Goal: Find specific page/section: Find specific page/section

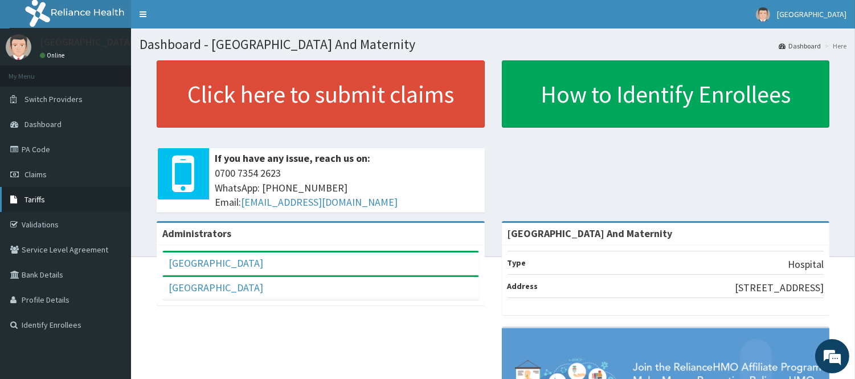
click at [42, 195] on span "Tariffs" at bounding box center [34, 199] width 21 height 10
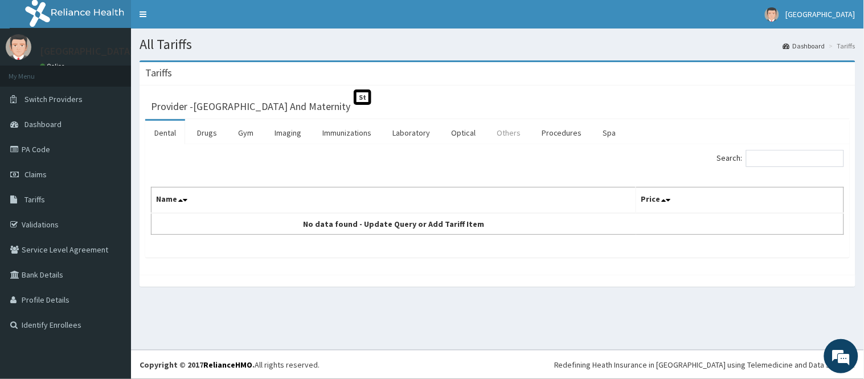
click at [505, 135] on link "Others" at bounding box center [509, 133] width 42 height 24
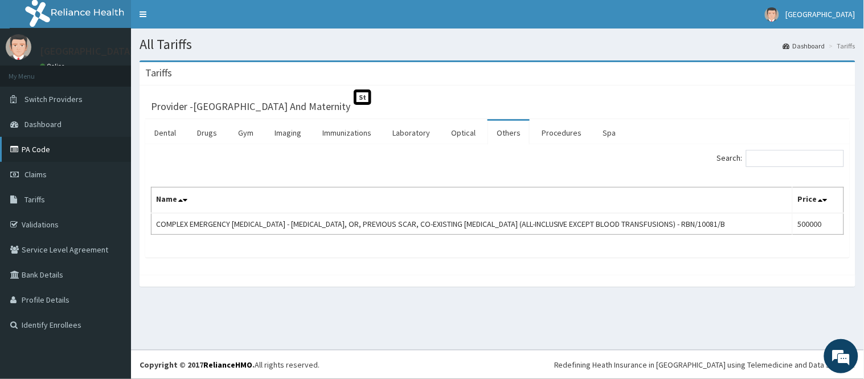
click at [65, 146] on link "PA Code" at bounding box center [65, 149] width 131 height 25
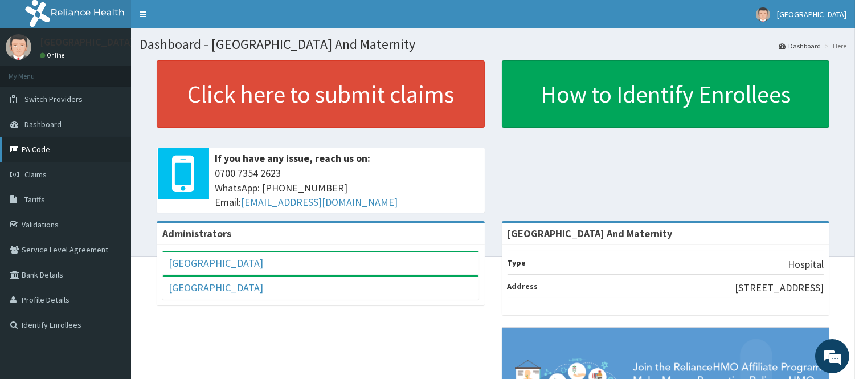
click at [72, 149] on link "PA Code" at bounding box center [65, 149] width 131 height 25
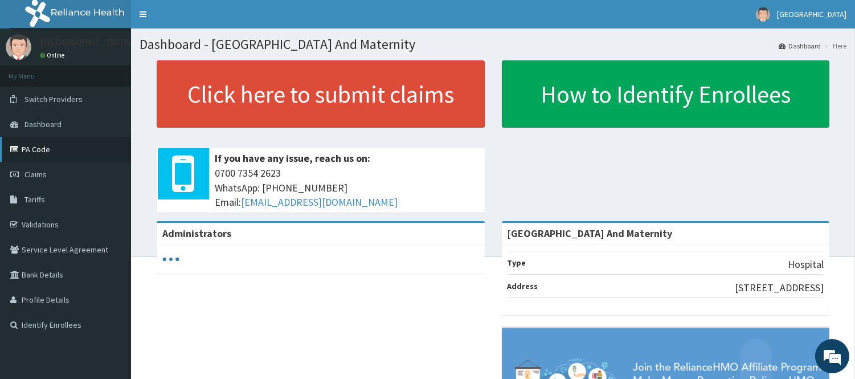
click at [53, 152] on link "PA Code" at bounding box center [65, 149] width 131 height 25
click at [78, 154] on link "PA Code" at bounding box center [65, 149] width 131 height 25
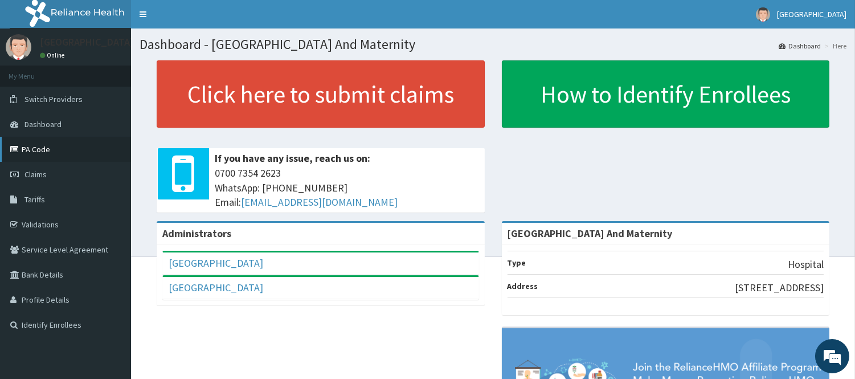
click at [76, 152] on link "PA Code" at bounding box center [65, 149] width 131 height 25
click at [56, 148] on link "PA Code" at bounding box center [65, 149] width 131 height 25
